Goal: Task Accomplishment & Management: Use online tool/utility

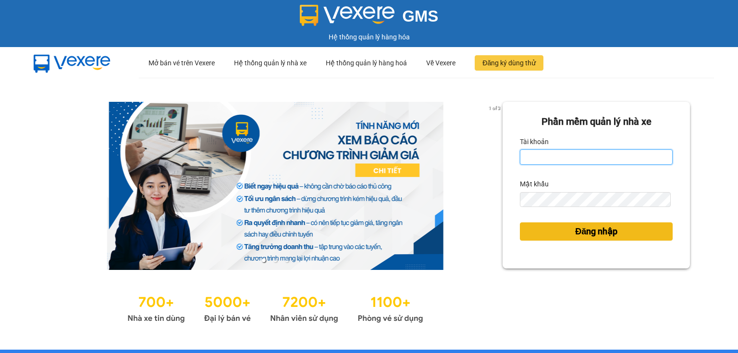
type input "ngoc.taithang"
click at [582, 232] on span "Đăng nhập" at bounding box center [596, 231] width 42 height 13
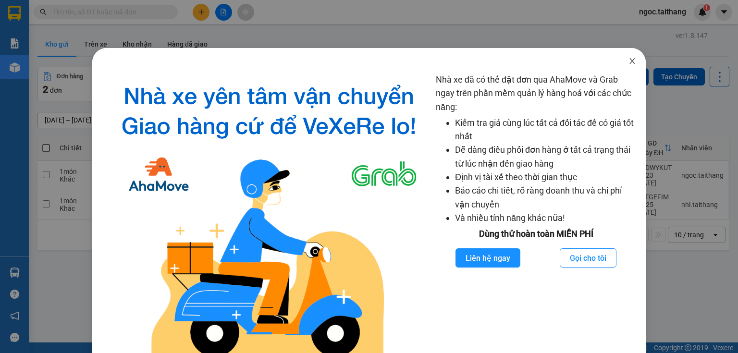
click at [629, 61] on icon "close" at bounding box center [632, 61] width 8 height 8
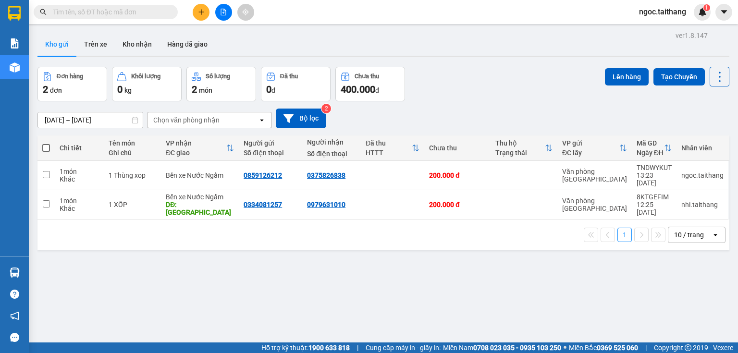
click at [202, 14] on icon "plus" at bounding box center [201, 12] width 7 height 7
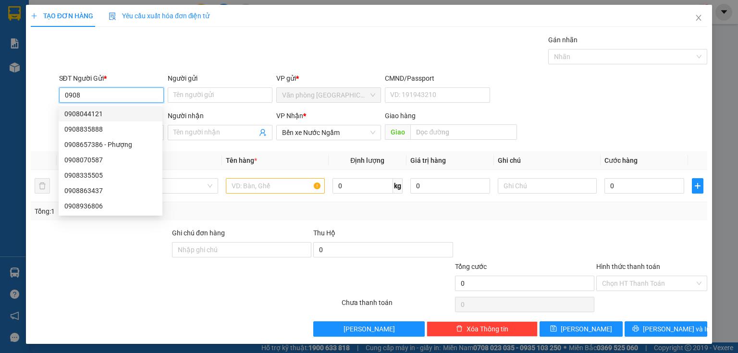
click at [96, 111] on div "0908044121" at bounding box center [110, 114] width 92 height 11
type input "0908044121"
type input "200.000"
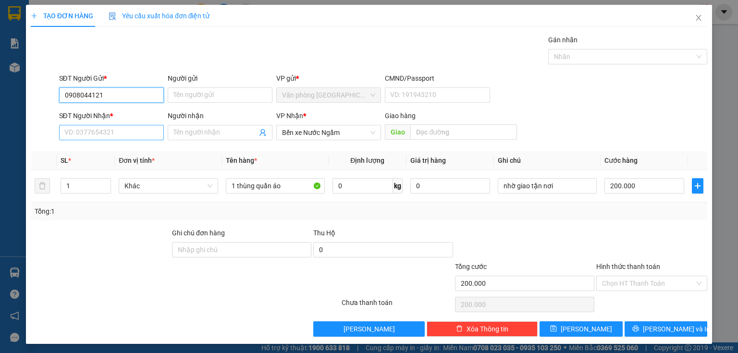
type input "0908044121"
click at [127, 138] on input "SĐT Người Nhận *" at bounding box center [111, 132] width 105 height 15
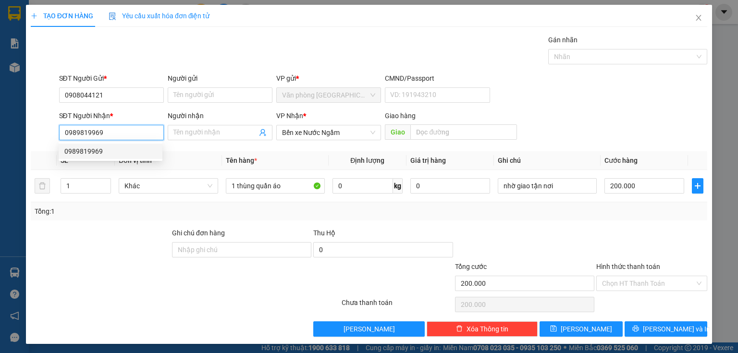
click at [88, 152] on div "0989819969" at bounding box center [110, 151] width 92 height 11
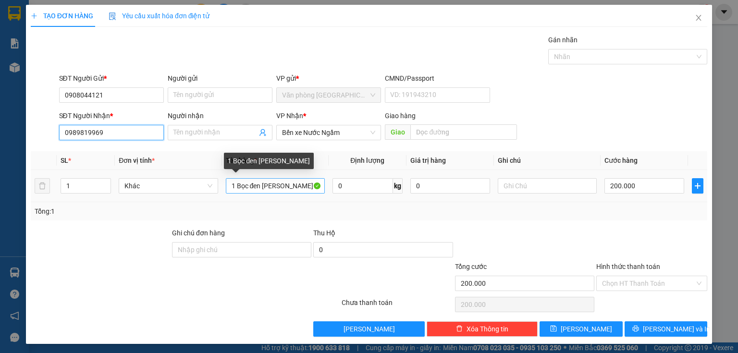
type input "0989819969"
drag, startPoint x: 286, startPoint y: 184, endPoint x: 236, endPoint y: 185, distance: 50.0
click at [236, 185] on input "1 Bọc đen Ao" at bounding box center [275, 185] width 99 height 15
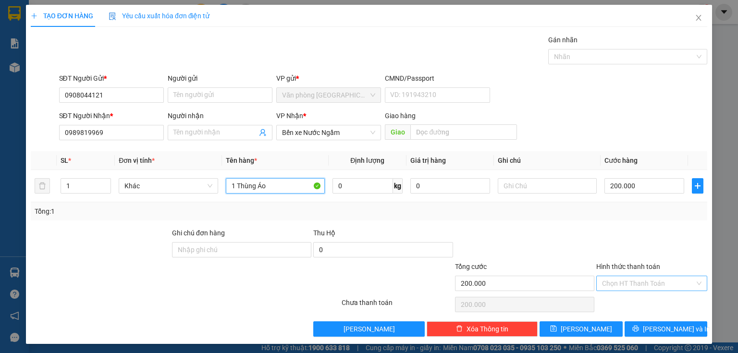
type input "1 Thùng Áo"
click at [625, 280] on input "Hình thức thanh toán" at bounding box center [648, 283] width 93 height 14
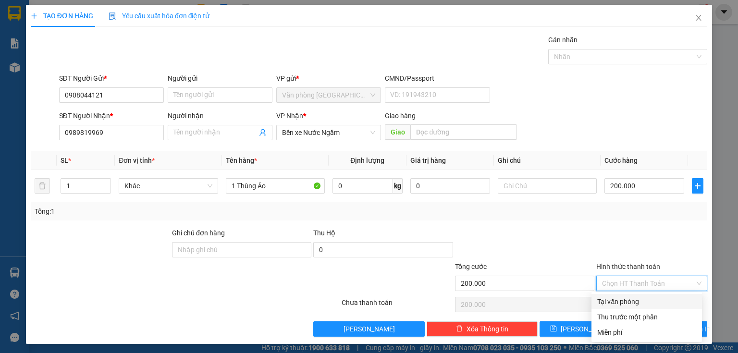
click at [620, 301] on div "Tại văn phòng" at bounding box center [646, 301] width 99 height 11
type input "0"
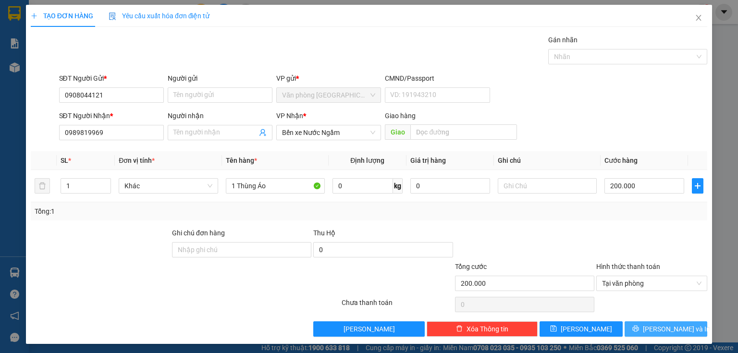
click at [639, 329] on icon "printer" at bounding box center [635, 328] width 7 height 7
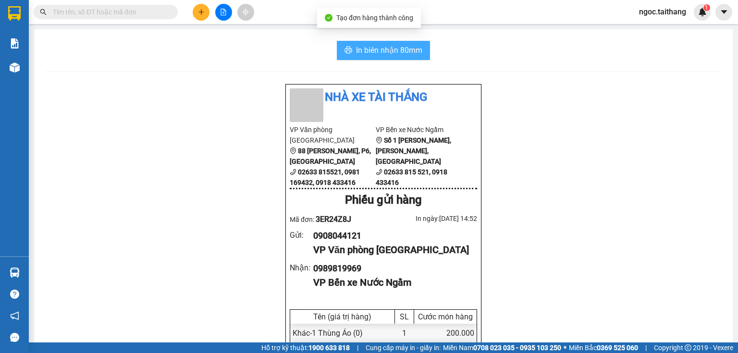
click at [374, 48] on span "In biên nhận 80mm" at bounding box center [389, 50] width 66 height 12
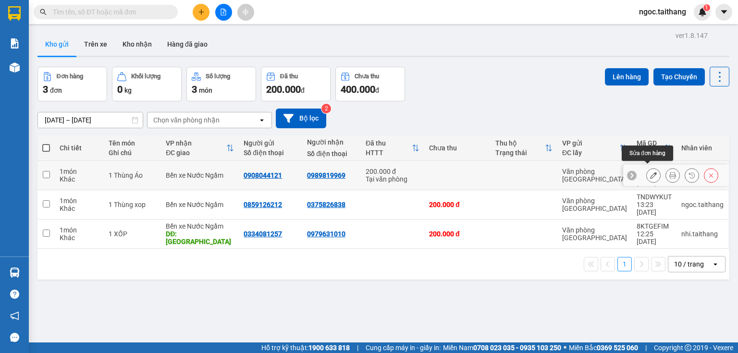
click at [650, 172] on icon at bounding box center [653, 175] width 7 height 7
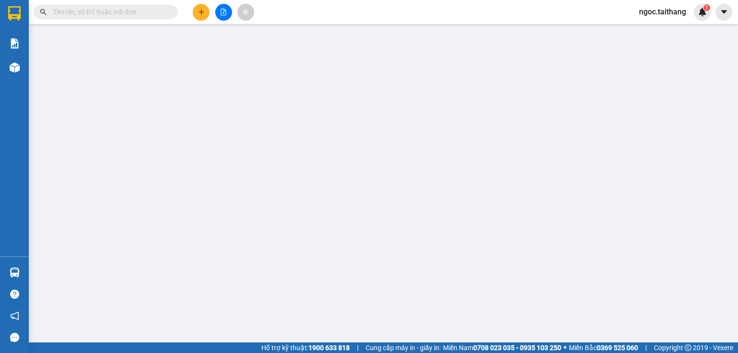
type input "0908044121"
type input "0989819969"
type input "200.000"
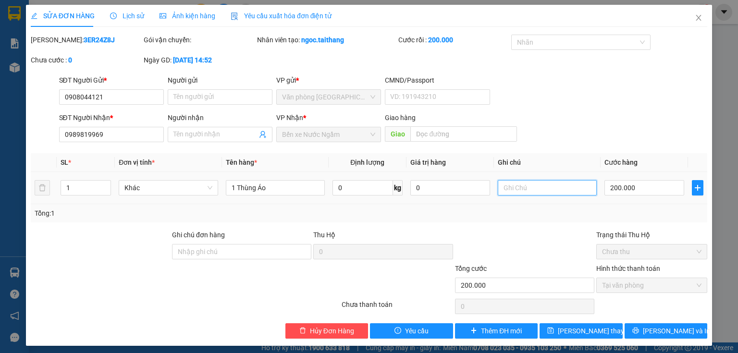
click at [560, 185] on input "text" at bounding box center [547, 187] width 99 height 15
type input "CK"
click at [602, 330] on button "Lưu thay đổi" at bounding box center [580, 330] width 83 height 15
